Goal: Task Accomplishment & Management: Use online tool/utility

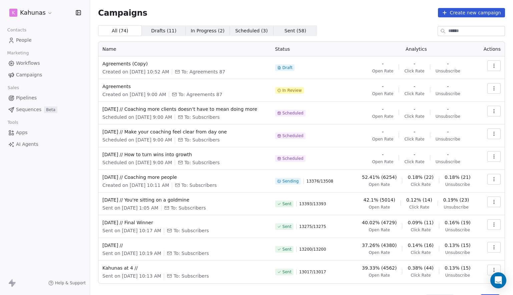
scroll to position [17, 0]
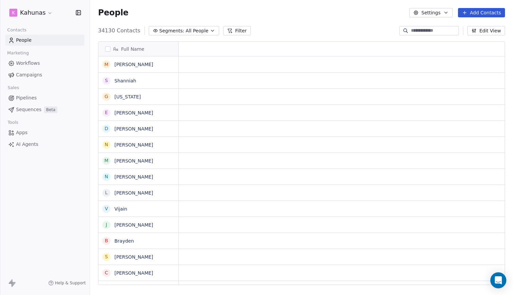
scroll to position [0, 0]
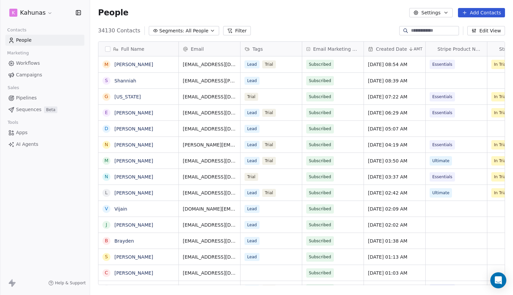
click at [21, 66] on span "Workflows" at bounding box center [28, 63] width 24 height 7
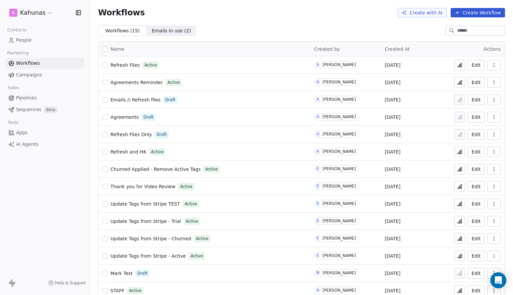
click at [496, 83] on icon "button" at bounding box center [493, 82] width 5 height 5
click at [477, 96] on span "Analytics" at bounding box center [476, 98] width 21 height 7
click at [497, 63] on button "button" at bounding box center [493, 65] width 13 height 11
click at [470, 83] on span "Analytics" at bounding box center [476, 81] width 21 height 7
